Goal: Task Accomplishment & Management: Complete application form

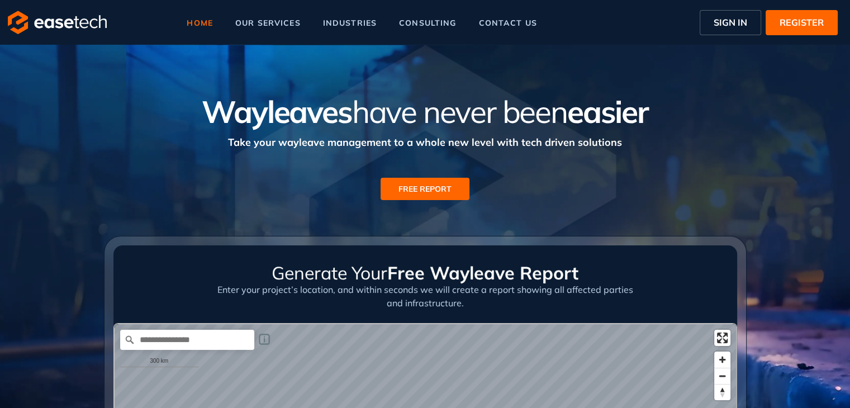
click at [732, 26] on span "SIGN IN" at bounding box center [731, 22] width 34 height 13
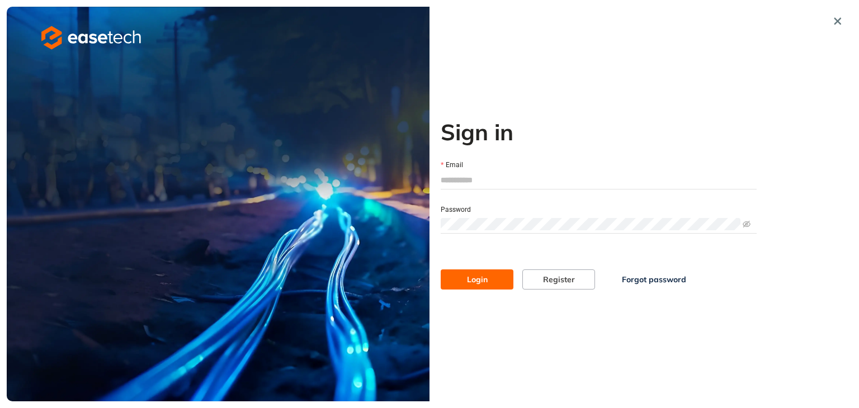
type input "**********"
click at [473, 280] on span "Login" at bounding box center [477, 279] width 21 height 12
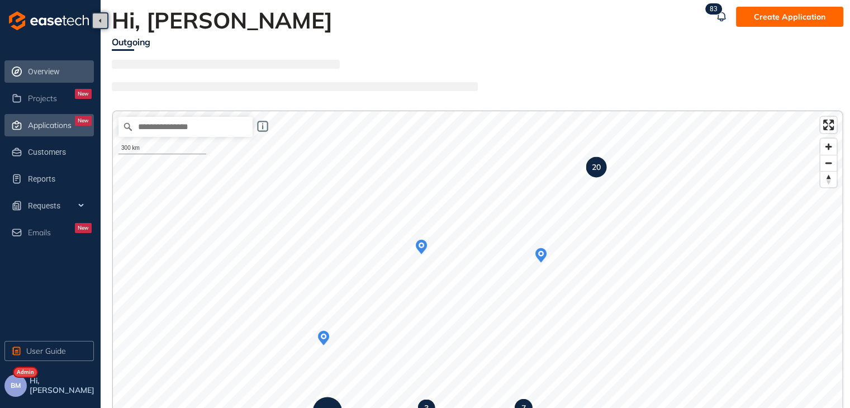
click at [37, 124] on span "Applications" at bounding box center [50, 126] width 44 height 10
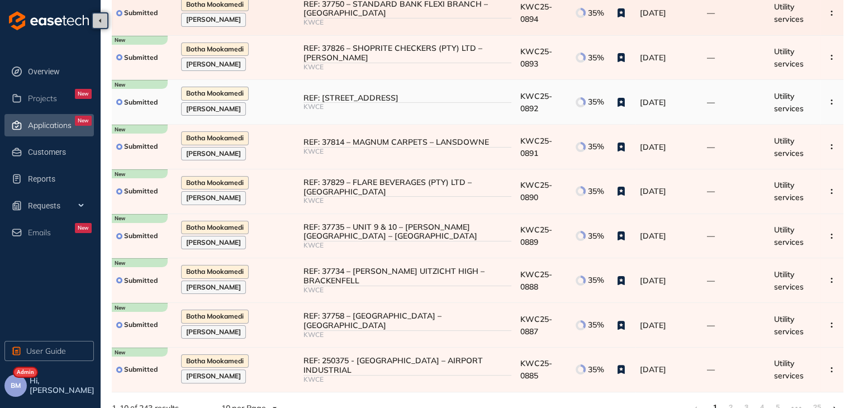
scroll to position [173, 0]
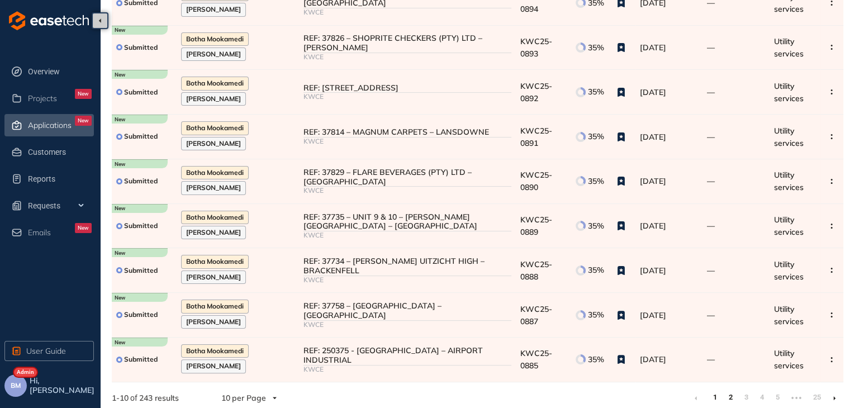
click at [731, 393] on link "2" at bounding box center [730, 397] width 11 height 17
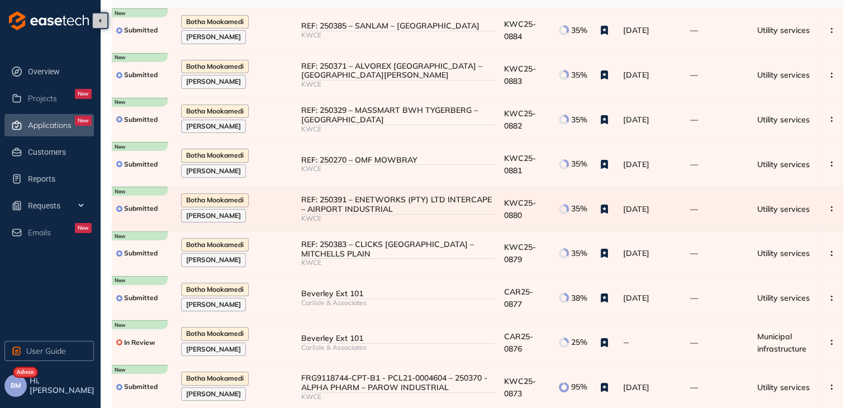
scroll to position [173, 0]
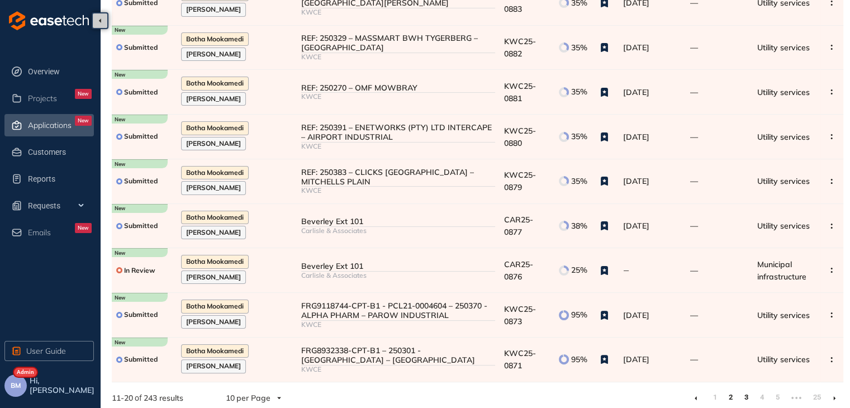
click at [747, 393] on link "3" at bounding box center [746, 397] width 11 height 17
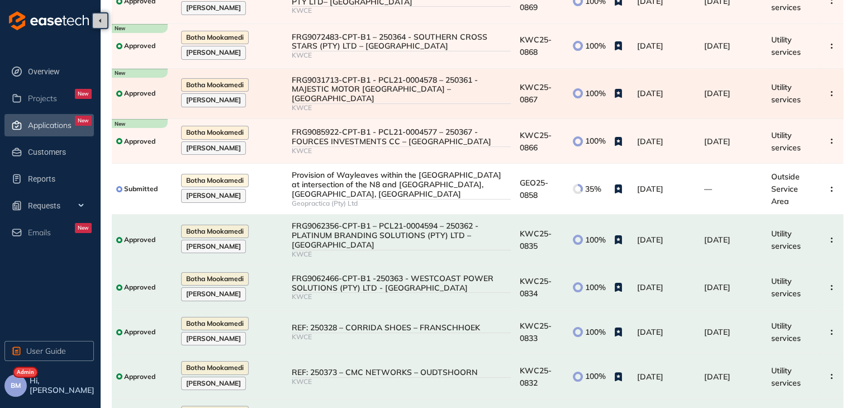
scroll to position [186, 0]
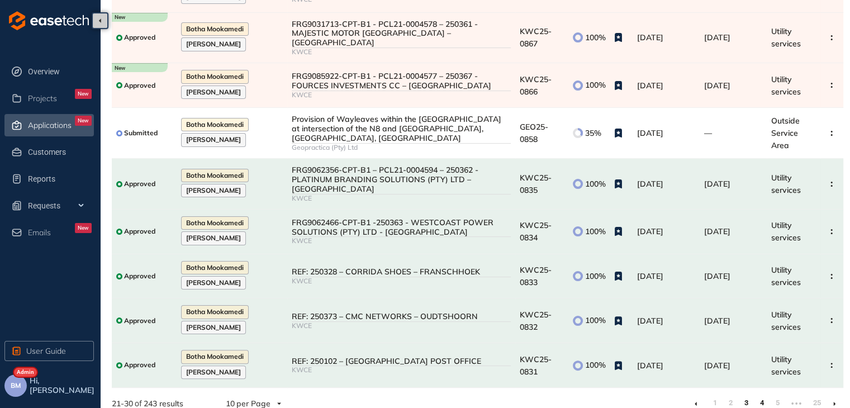
click at [763, 395] on link "4" at bounding box center [762, 403] width 11 height 17
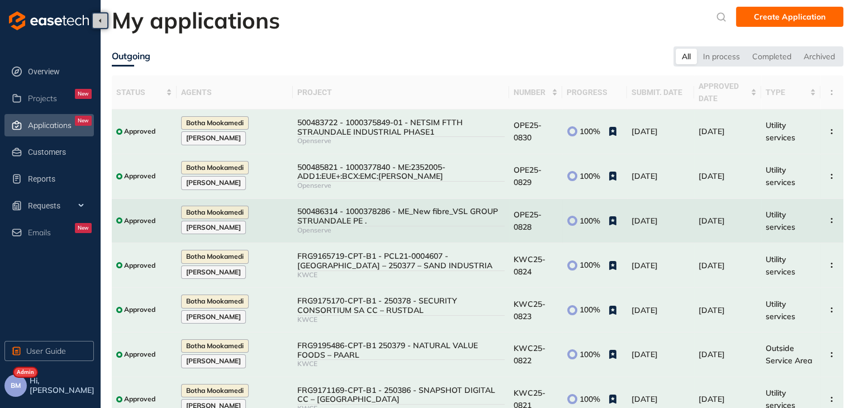
scroll to position [179, 0]
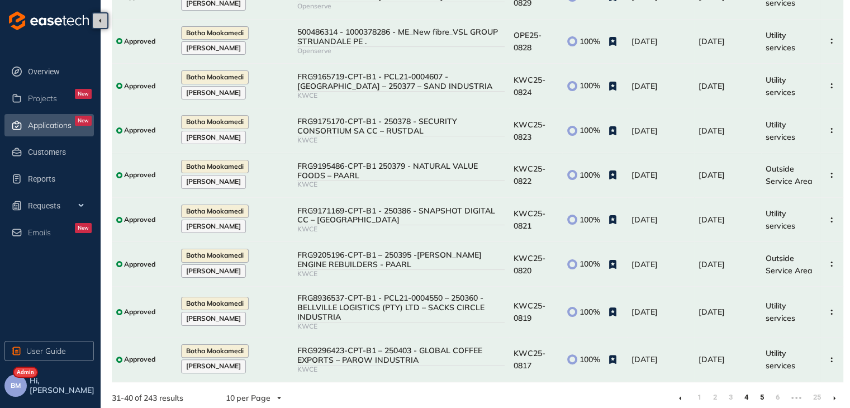
click at [760, 395] on link "5" at bounding box center [762, 397] width 11 height 17
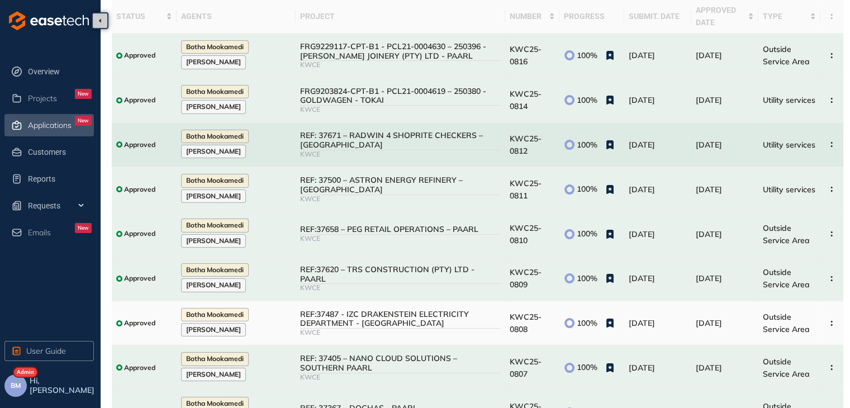
scroll to position [173, 0]
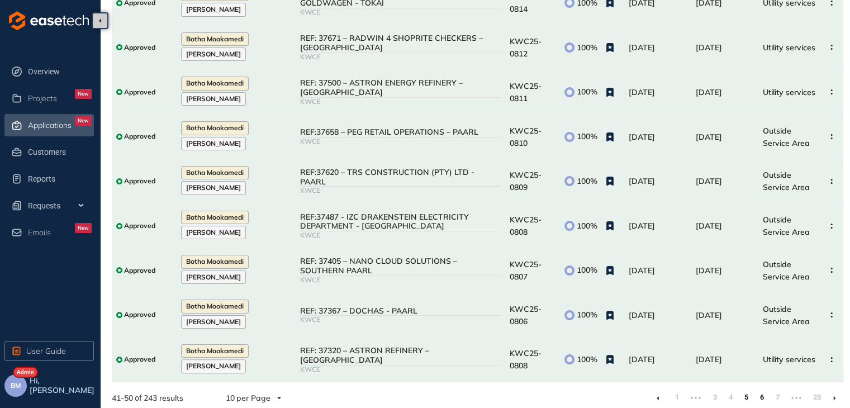
click at [765, 390] on link "6" at bounding box center [762, 397] width 11 height 17
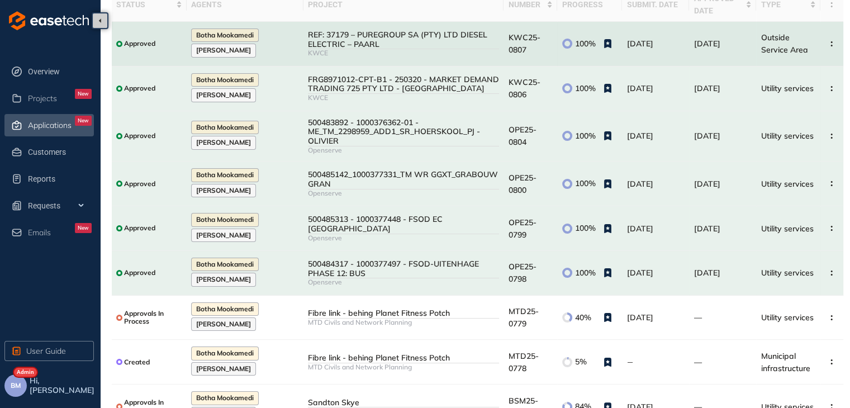
scroll to position [179, 0]
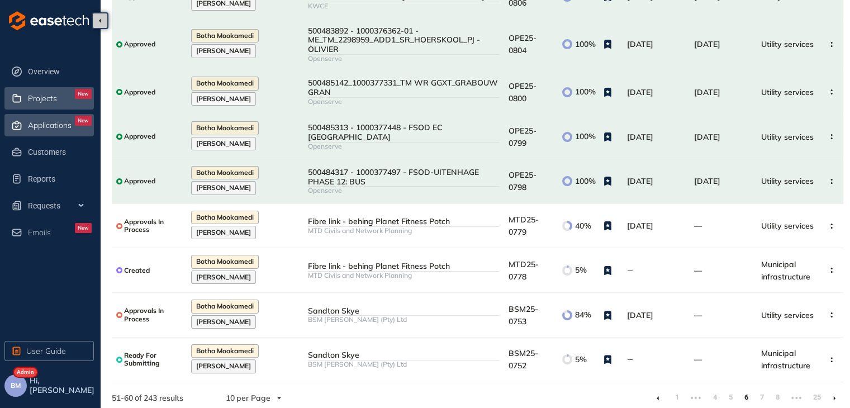
click at [37, 99] on span "Projects" at bounding box center [42, 99] width 29 height 10
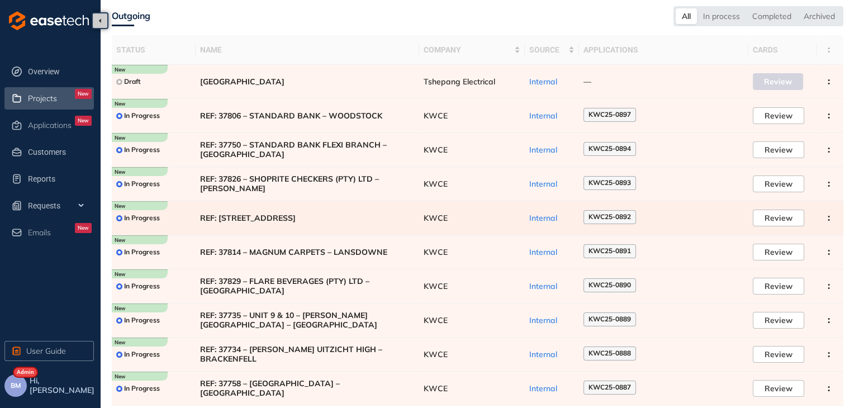
scroll to position [68, 0]
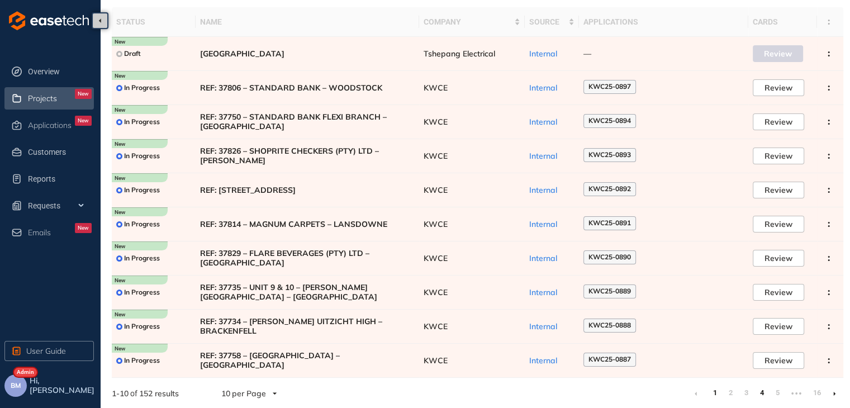
click at [765, 393] on link "4" at bounding box center [762, 393] width 11 height 17
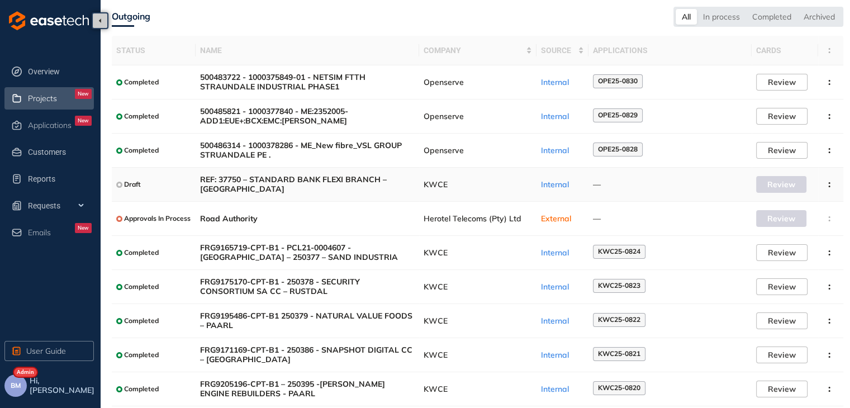
scroll to position [68, 0]
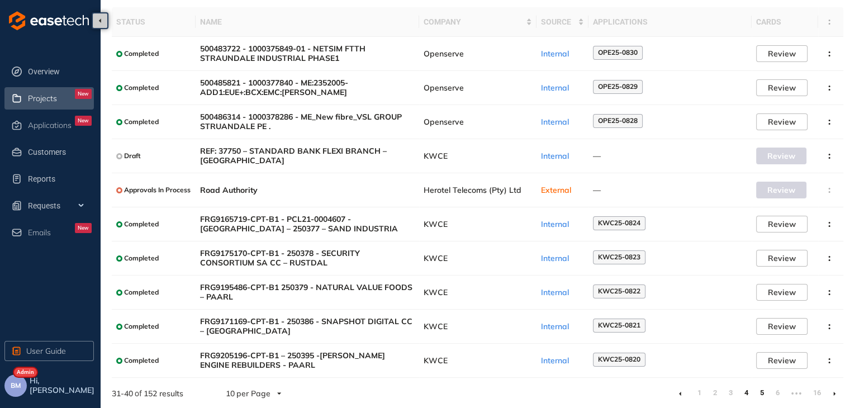
click at [762, 391] on link "5" at bounding box center [762, 393] width 11 height 17
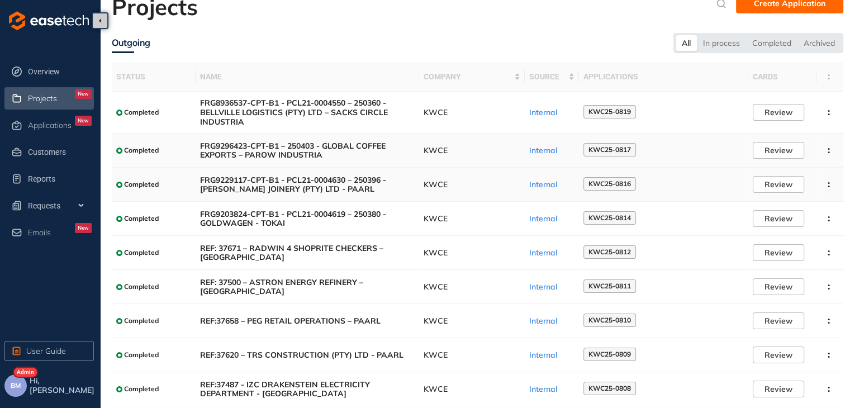
scroll to position [76, 0]
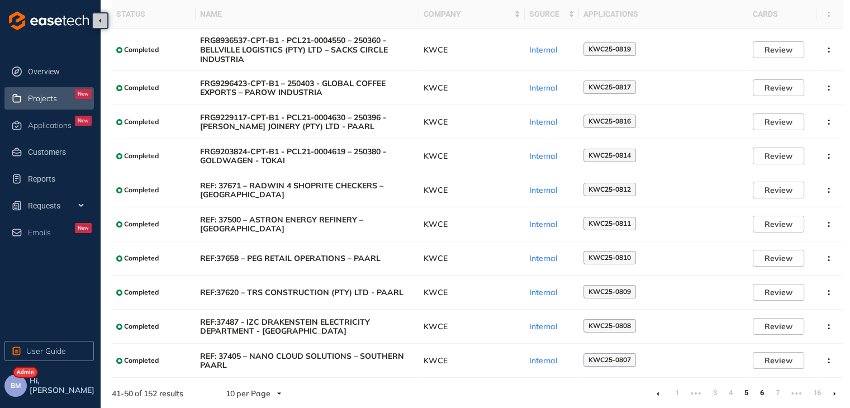
click at [758, 395] on link "6" at bounding box center [762, 393] width 11 height 17
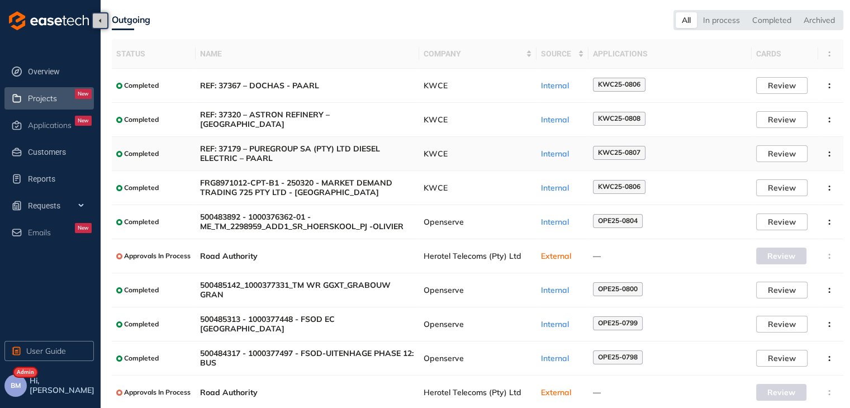
scroll to position [68, 0]
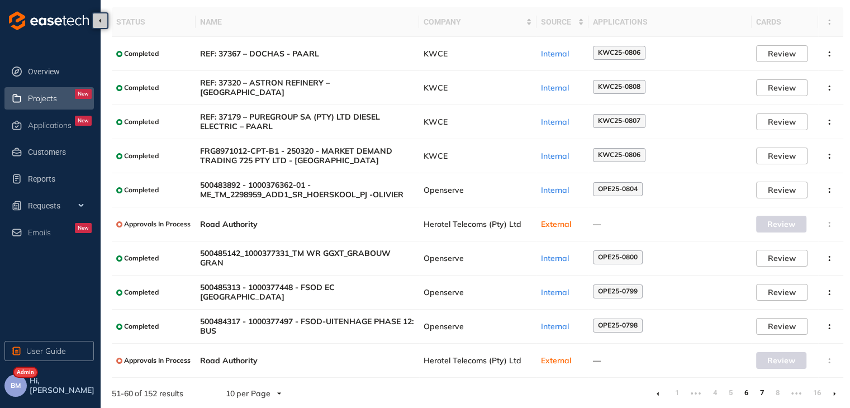
click at [765, 395] on link "7" at bounding box center [762, 393] width 11 height 17
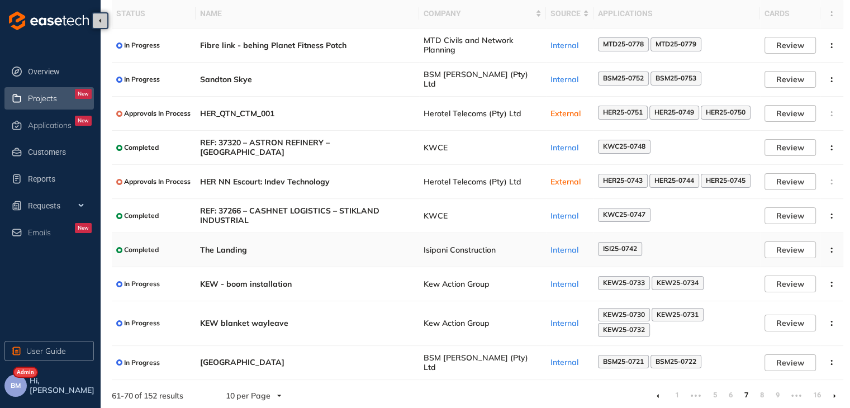
scroll to position [78, 0]
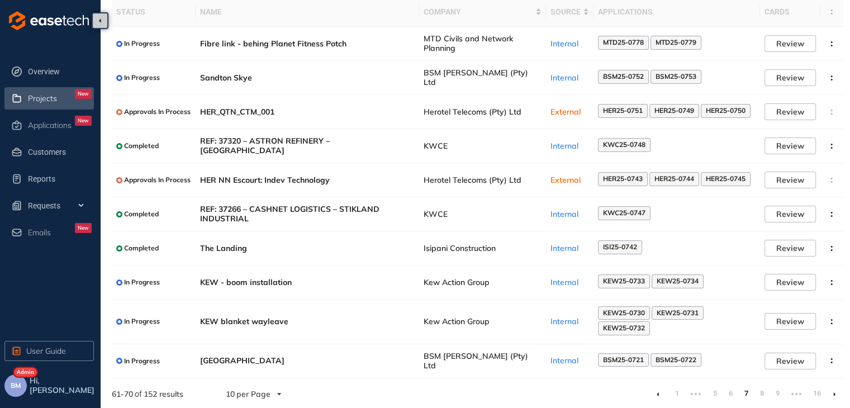
click at [765, 394] on link "8" at bounding box center [762, 393] width 11 height 17
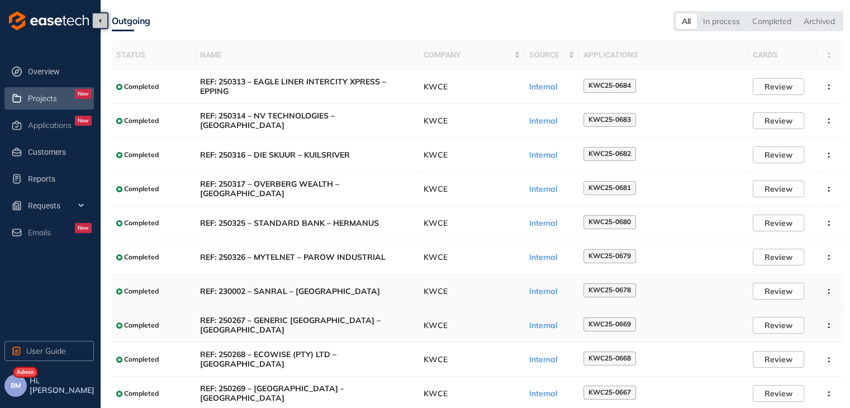
scroll to position [68, 0]
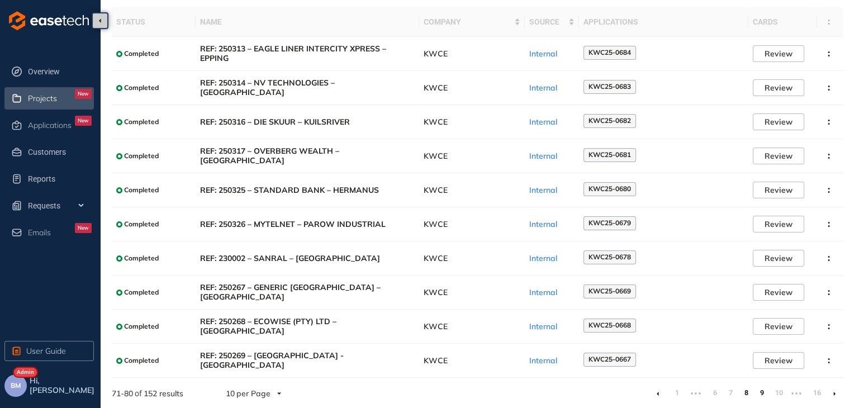
click at [764, 395] on link "9" at bounding box center [762, 393] width 11 height 17
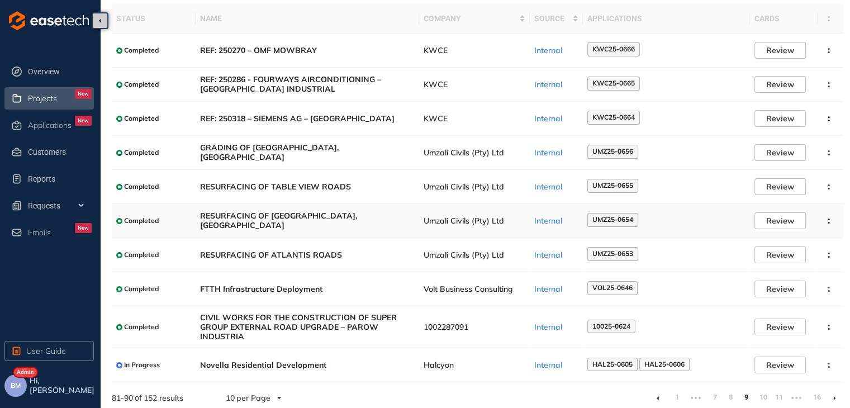
scroll to position [76, 0]
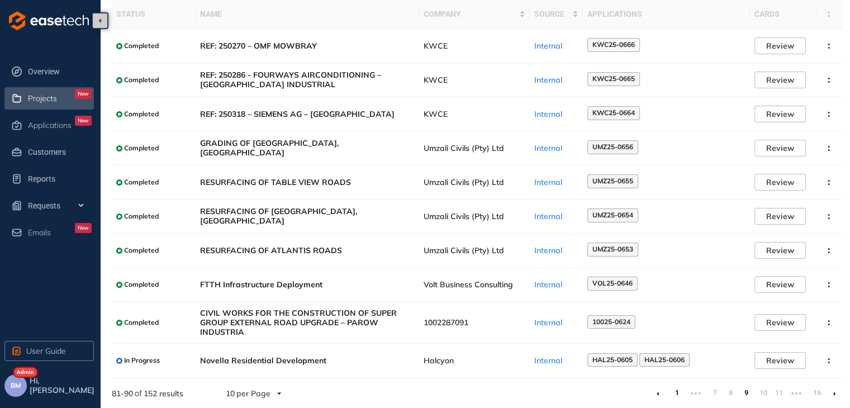
click at [680, 390] on link "1" at bounding box center [677, 393] width 11 height 17
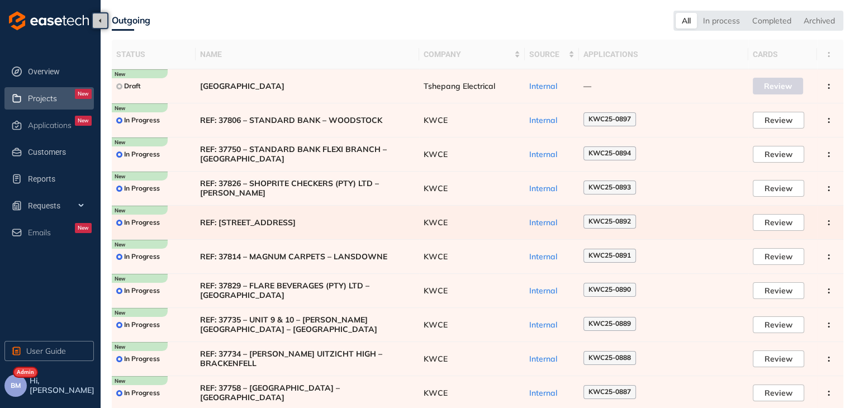
scroll to position [68, 0]
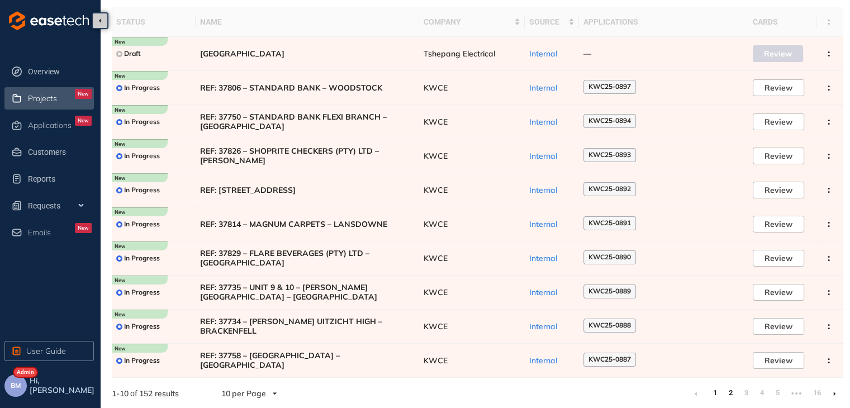
click at [730, 394] on link "2" at bounding box center [730, 393] width 11 height 17
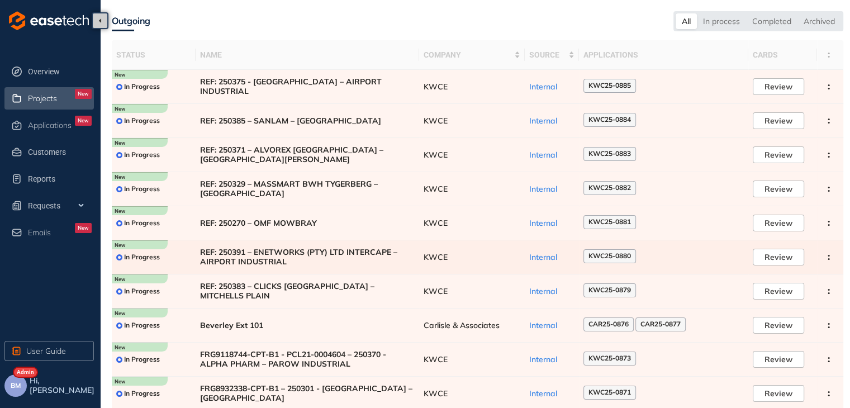
scroll to position [68, 0]
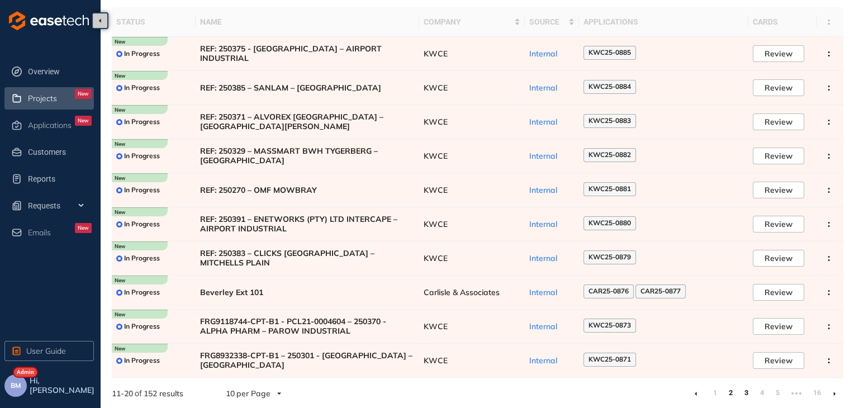
click at [743, 393] on link "3" at bounding box center [746, 393] width 11 height 17
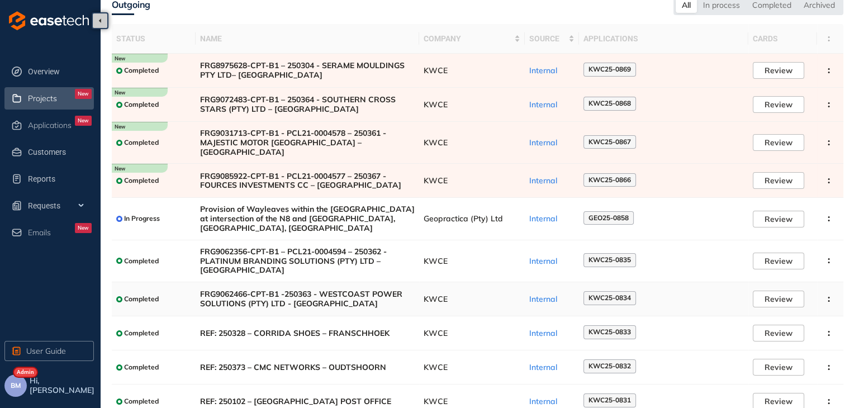
scroll to position [92, 0]
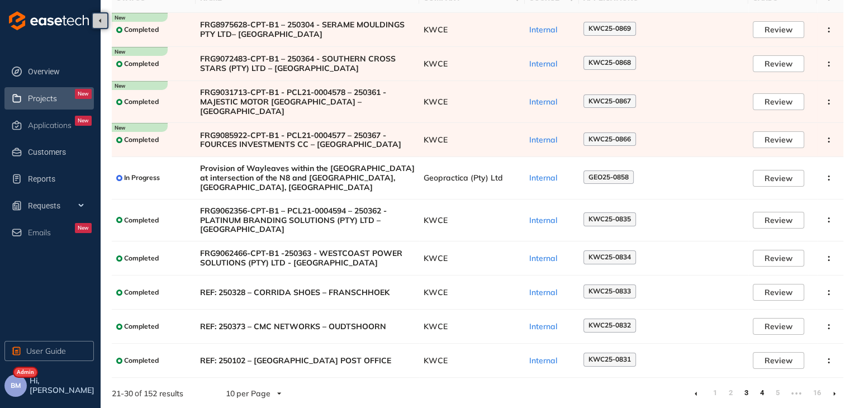
click at [764, 393] on link "4" at bounding box center [762, 393] width 11 height 17
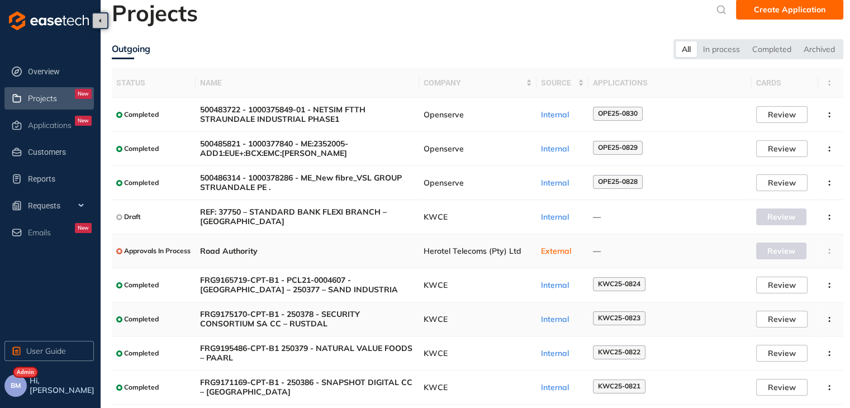
scroll to position [68, 0]
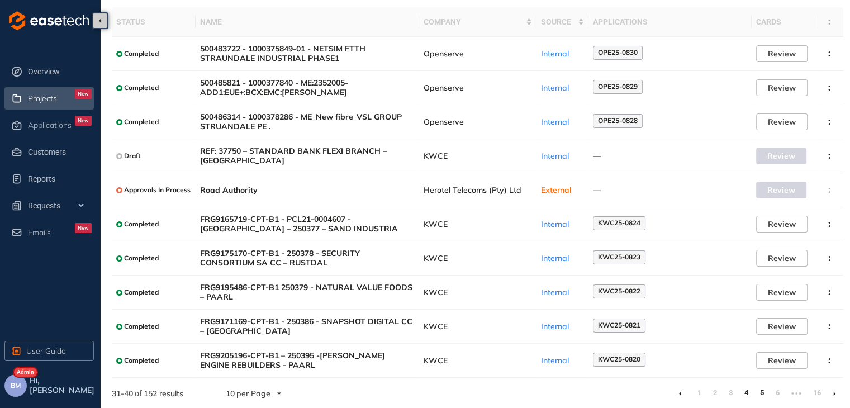
click at [763, 395] on link "5" at bounding box center [762, 393] width 11 height 17
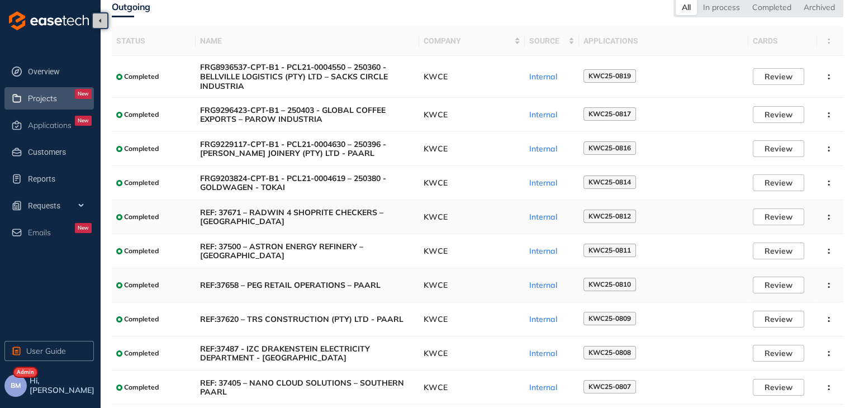
scroll to position [76, 0]
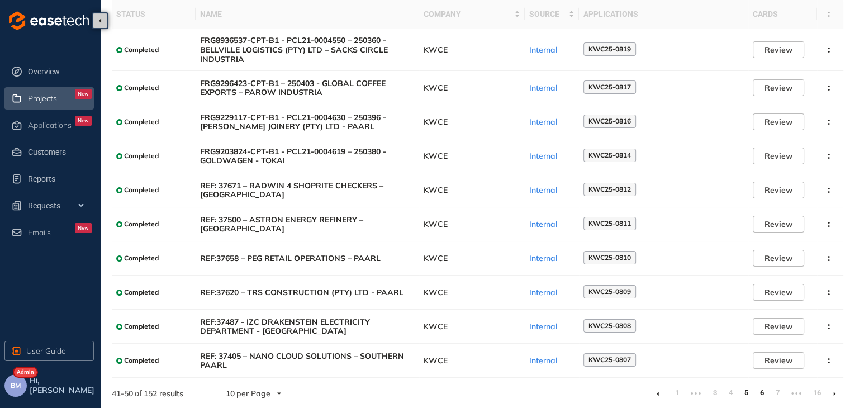
click at [765, 394] on link "6" at bounding box center [762, 393] width 11 height 17
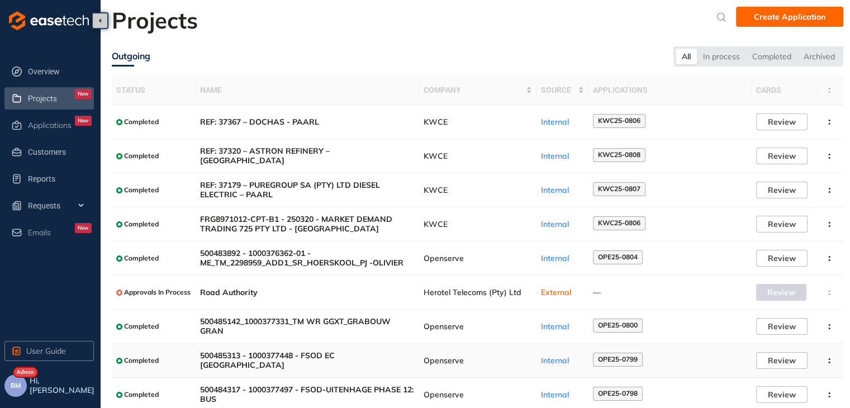
scroll to position [68, 0]
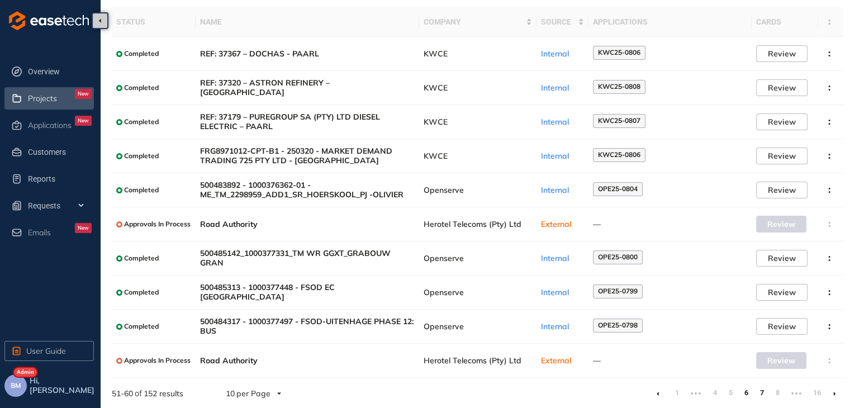
click at [765, 392] on link "7" at bounding box center [762, 393] width 11 height 17
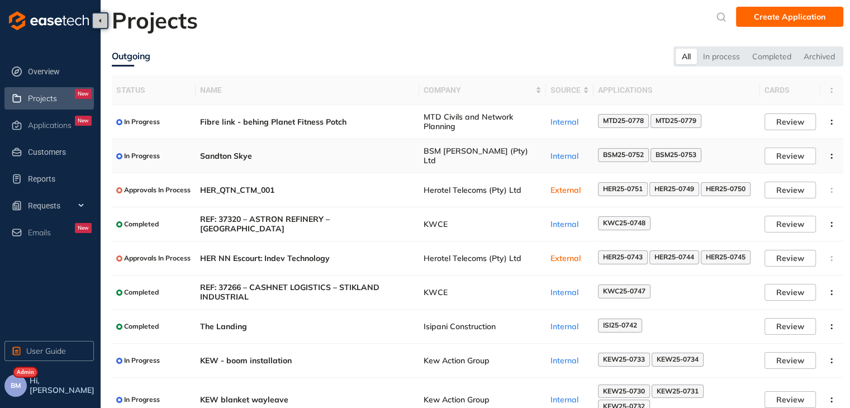
click at [419, 162] on td "BSM [PERSON_NAME] (Pty) Ltd" at bounding box center [482, 156] width 127 height 34
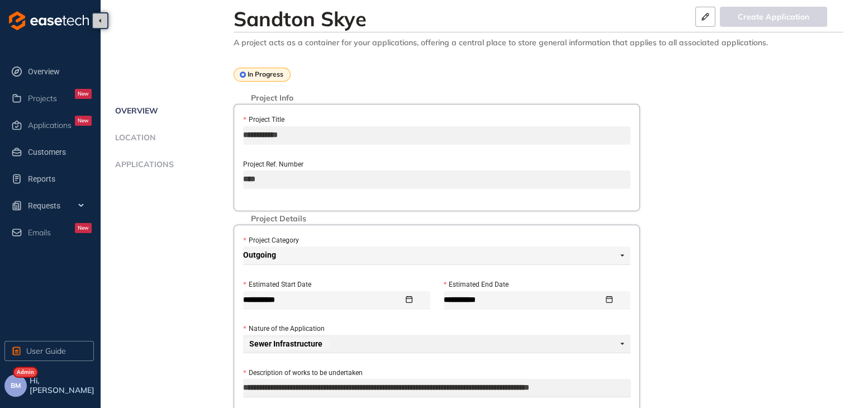
click at [168, 166] on span "Applications" at bounding box center [143, 165] width 62 height 10
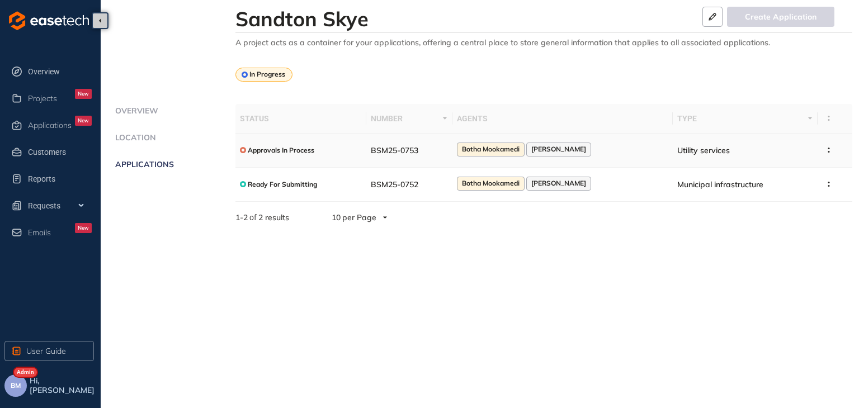
click at [479, 143] on div "Botha Mookamedi" at bounding box center [491, 149] width 68 height 13
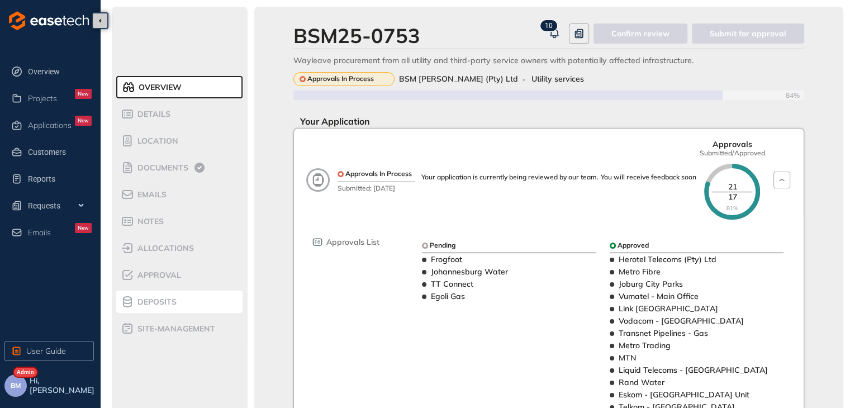
click at [169, 311] on li "Deposits" at bounding box center [179, 302] width 126 height 22
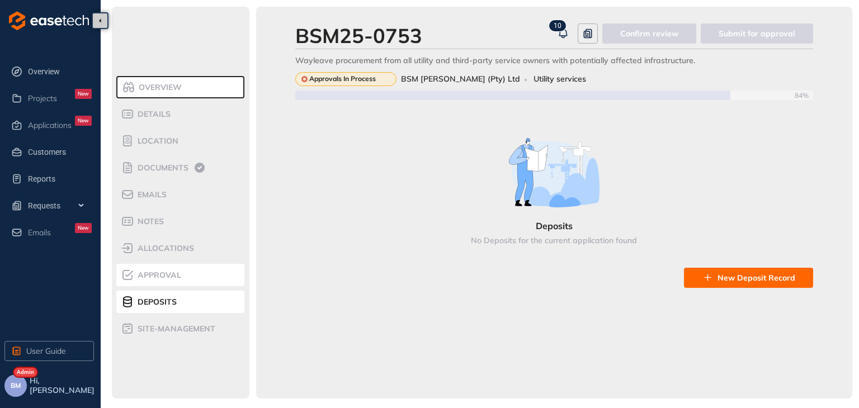
click at [162, 283] on li "Approval" at bounding box center [180, 275] width 128 height 22
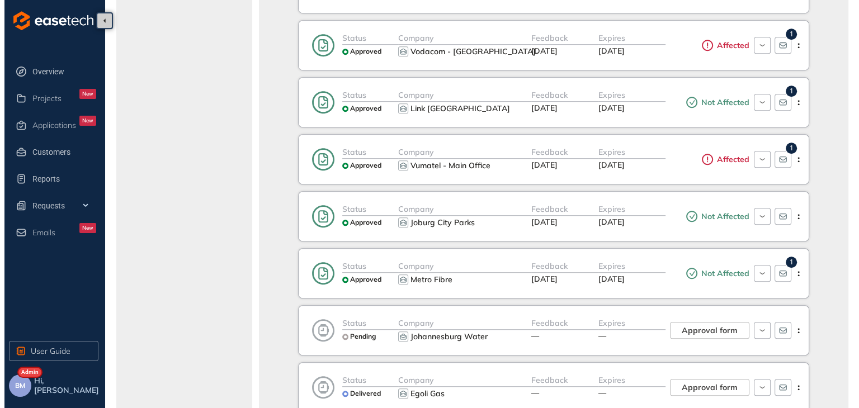
scroll to position [895, 0]
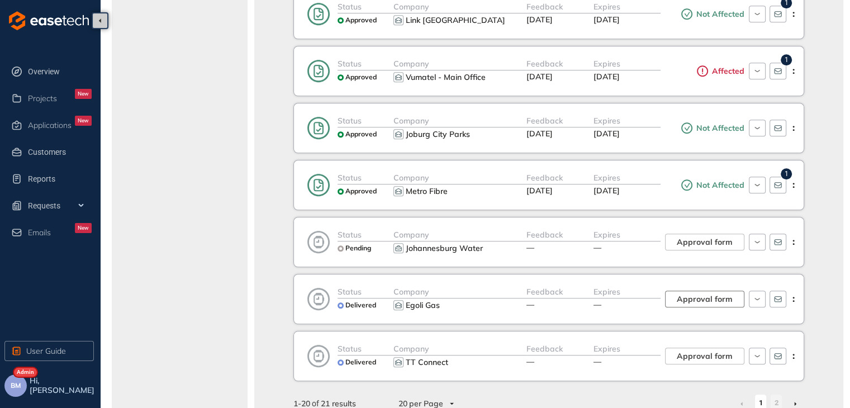
click at [714, 296] on span "Approval form" at bounding box center [705, 299] width 56 height 12
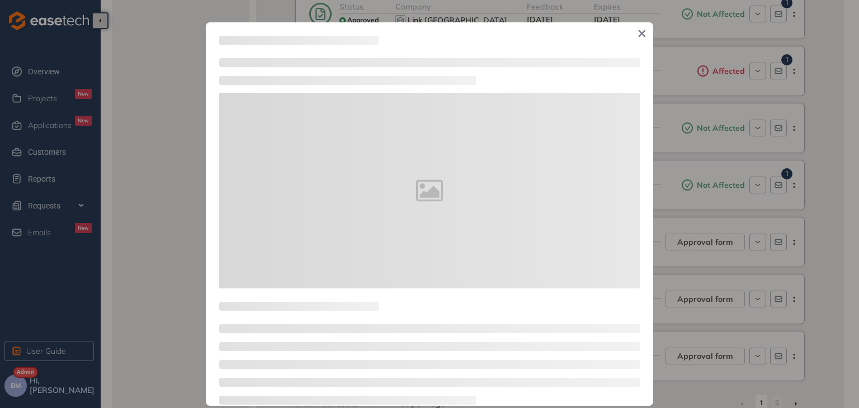
type textarea "**********"
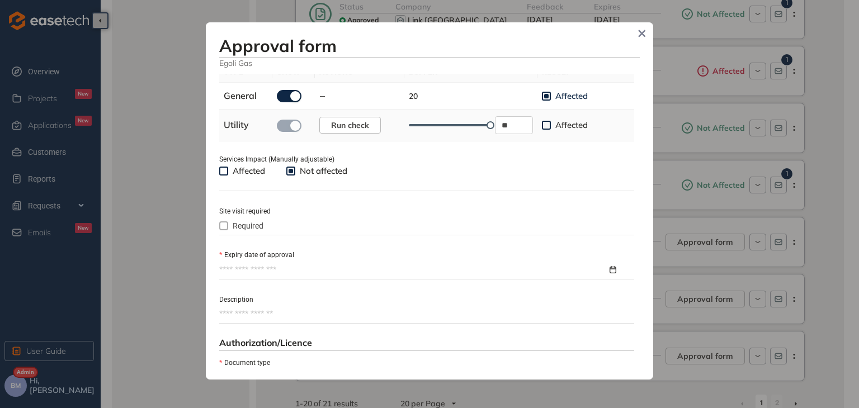
scroll to position [447, 0]
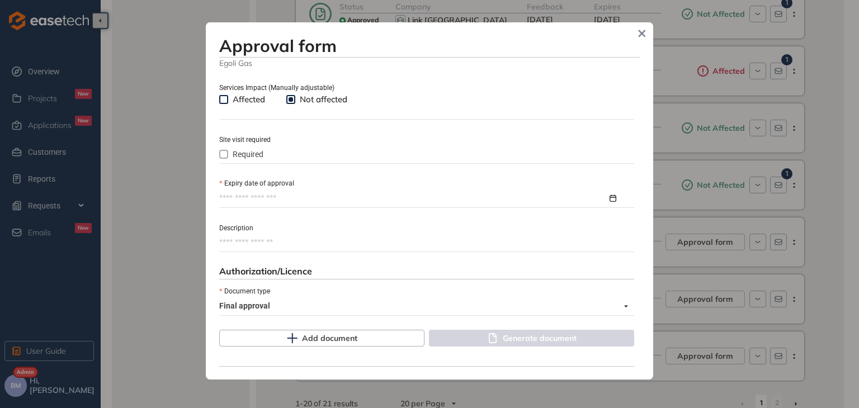
click at [254, 198] on input "Expiry date of approval" at bounding box center [413, 198] width 388 height 12
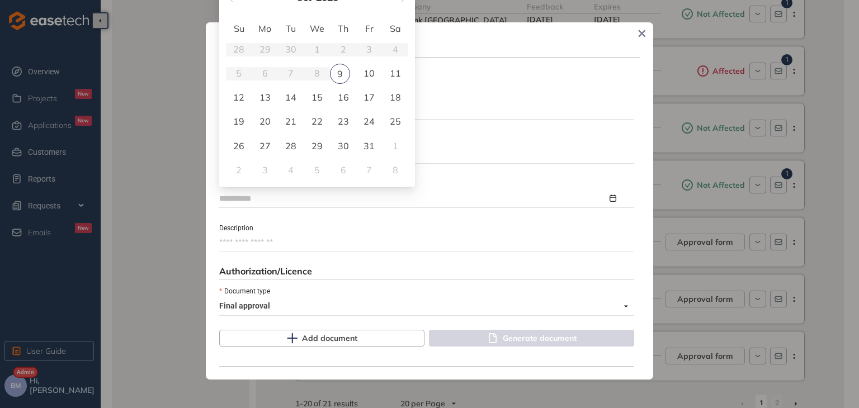
type input "**********"
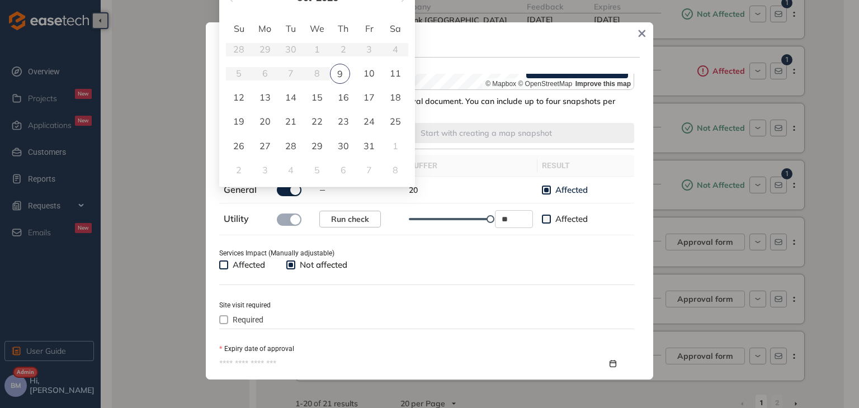
scroll to position [280, 0]
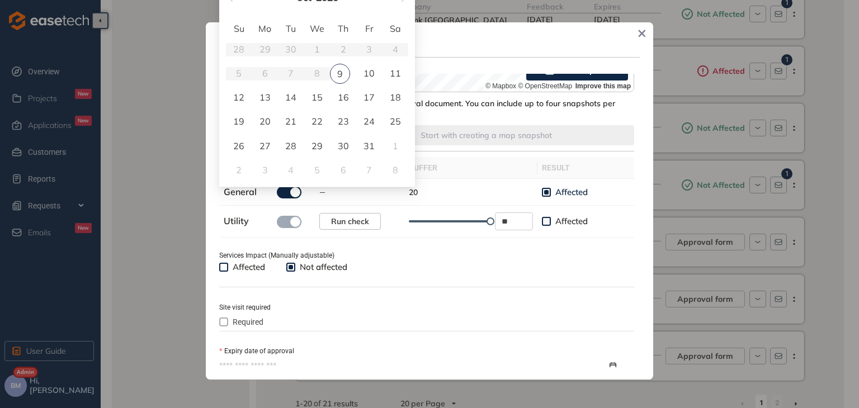
click at [440, 40] on h3 "Approval form" at bounding box center [429, 46] width 420 height 20
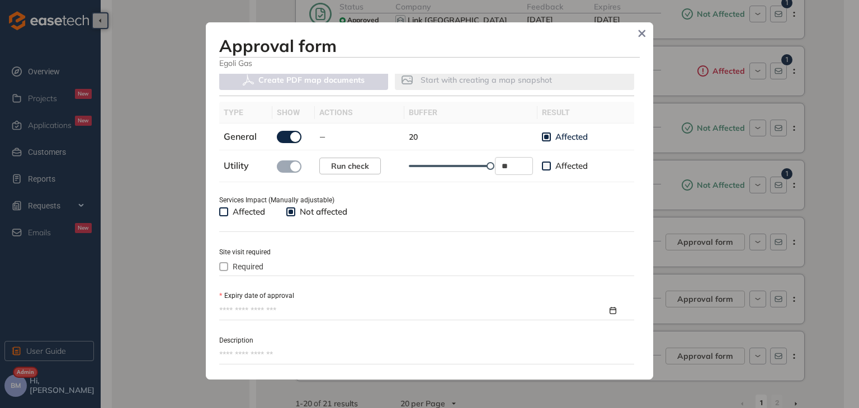
scroll to position [335, 0]
click at [253, 308] on input "Expiry date of approval" at bounding box center [413, 310] width 388 height 12
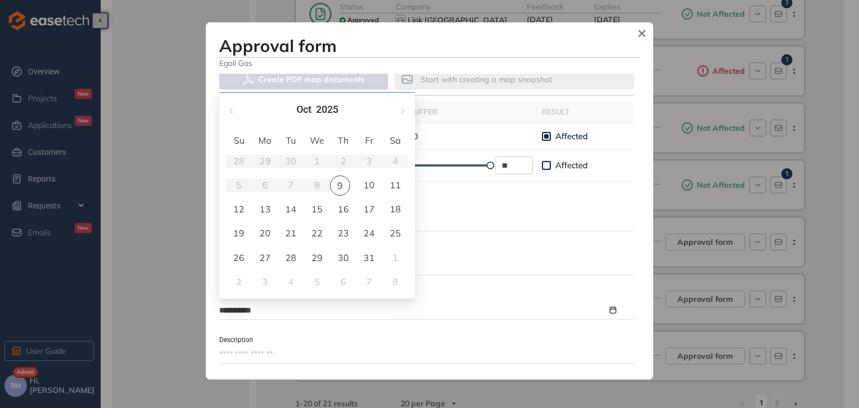
type input "**********"
click at [402, 108] on span "button" at bounding box center [402, 111] width 6 height 6
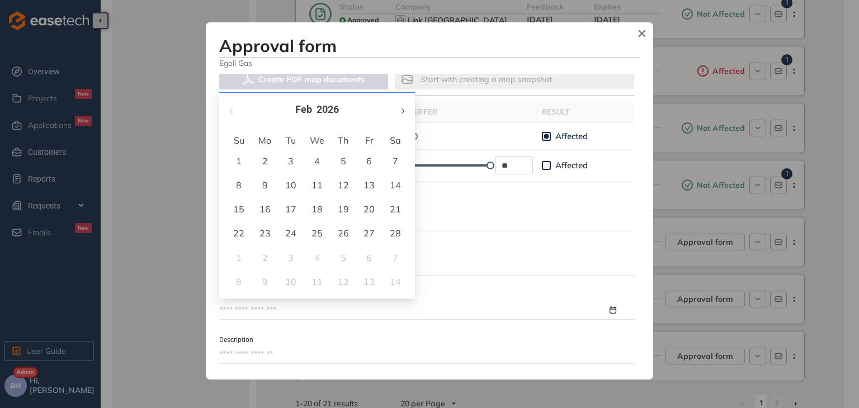
click at [402, 108] on span "button" at bounding box center [402, 111] width 6 height 6
click at [401, 108] on span "button" at bounding box center [402, 111] width 6 height 6
type input "**********"
click at [228, 111] on button "button" at bounding box center [232, 109] width 12 height 23
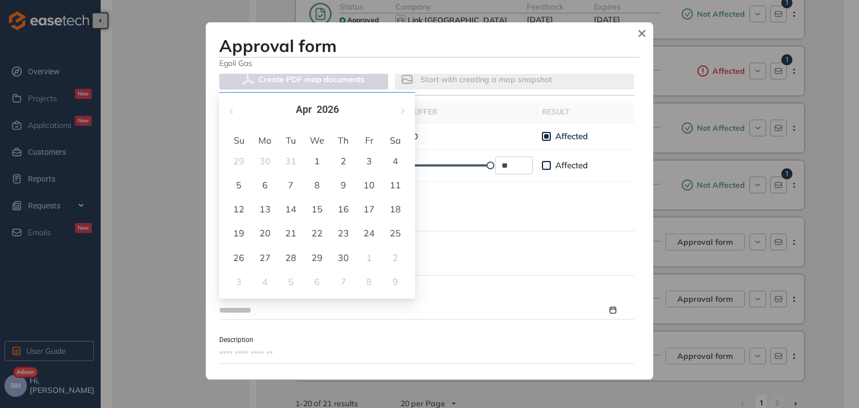
type input "**********"
click at [346, 186] on div "9" at bounding box center [343, 184] width 13 height 13
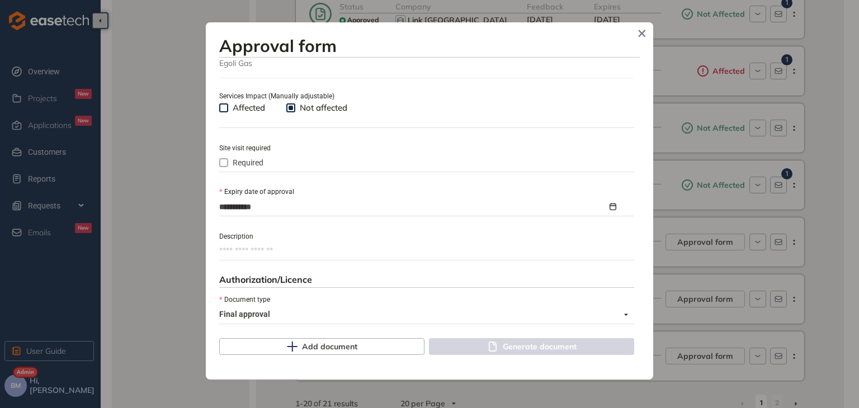
scroll to position [514, 0]
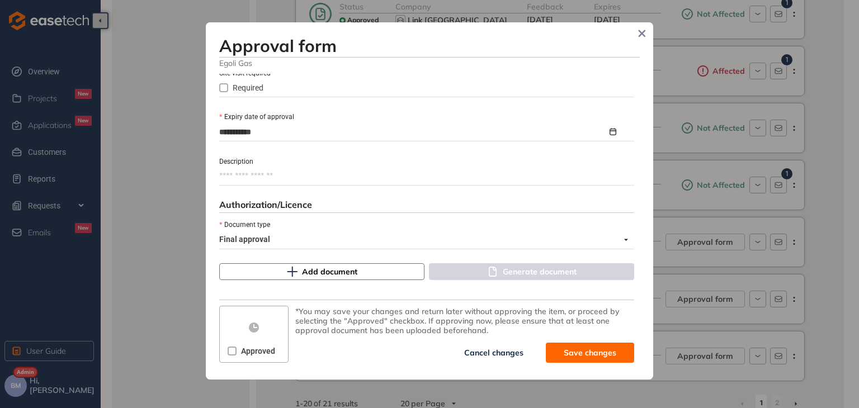
click at [302, 274] on span "Add document" at bounding box center [329, 272] width 55 height 12
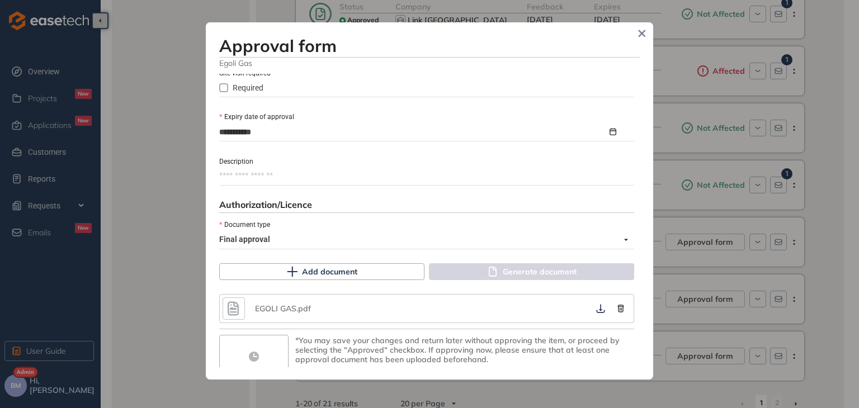
scroll to position [543, 0]
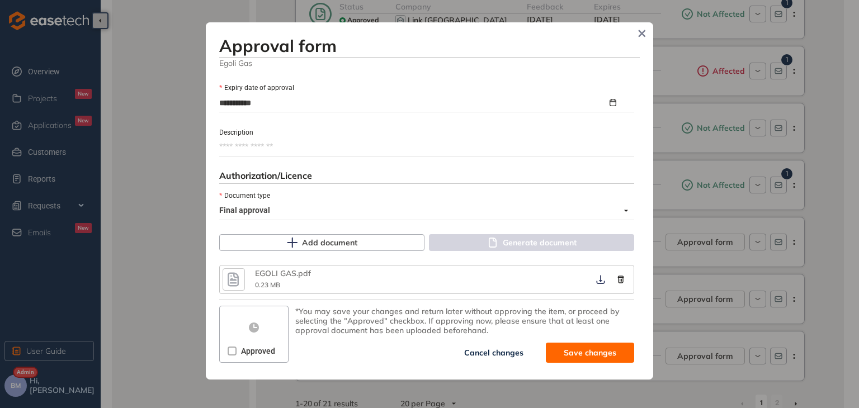
click at [228, 354] on span at bounding box center [232, 351] width 9 height 9
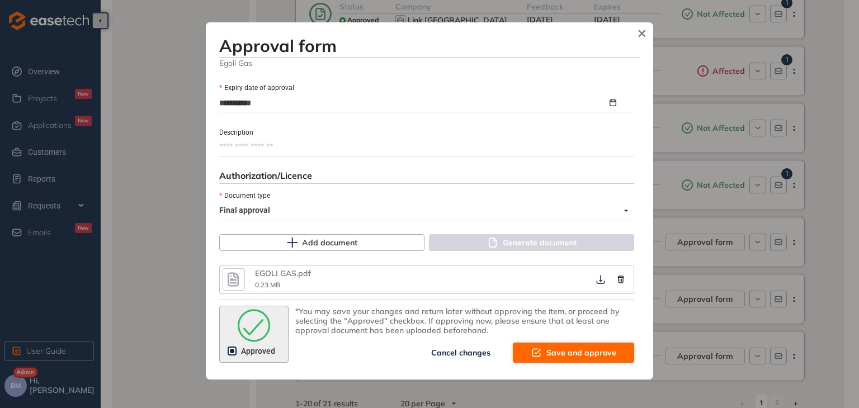
click at [558, 353] on span "Save and approve" at bounding box center [581, 353] width 70 height 12
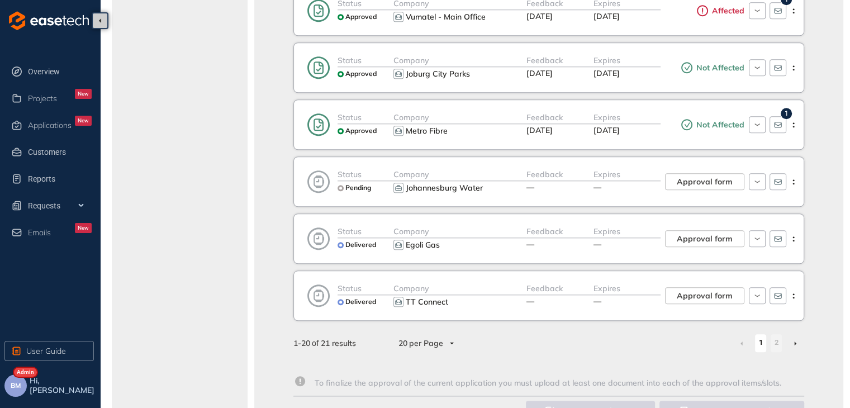
scroll to position [984, 0]
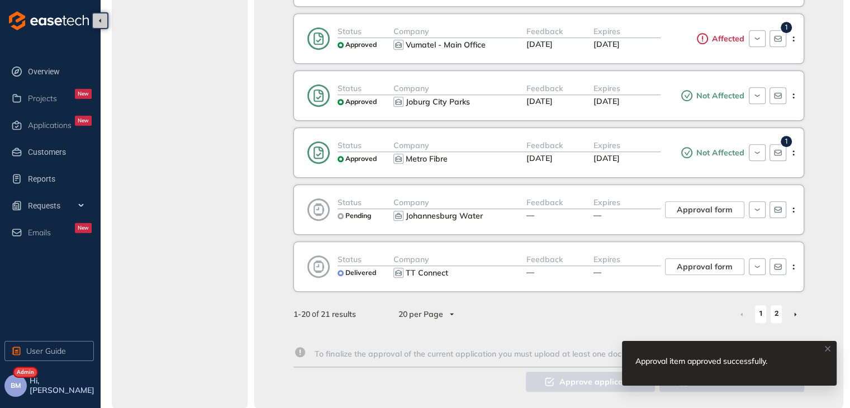
click at [777, 308] on link "2" at bounding box center [776, 313] width 11 height 17
